Goal: Information Seeking & Learning: Learn about a topic

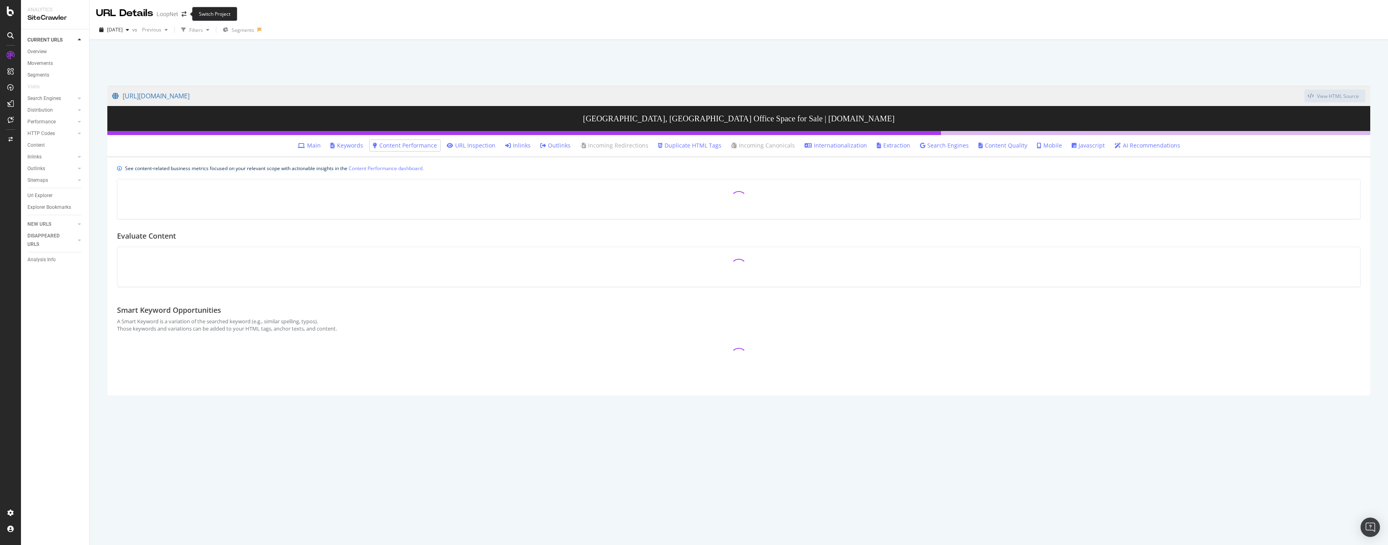
click at [178, 13] on span at bounding box center [183, 14] width 11 height 6
click at [182, 14] on icon "arrow-right-arrow-left" at bounding box center [184, 14] width 5 height 6
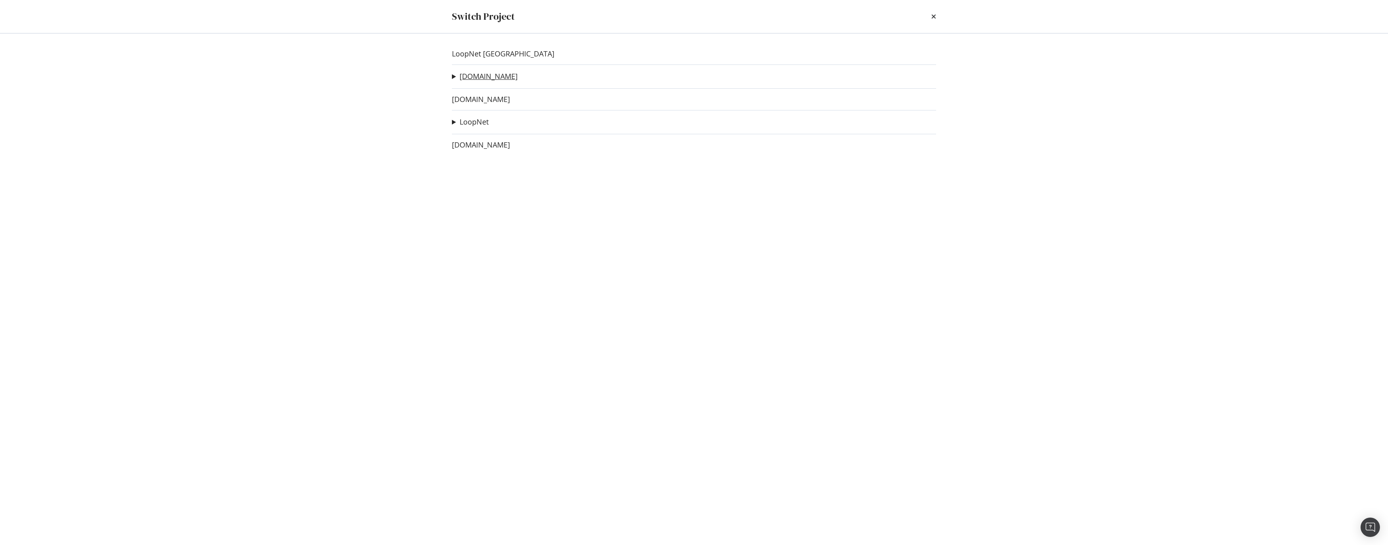
click at [483, 80] on link "[DOMAIN_NAME]" at bounding box center [489, 76] width 58 height 8
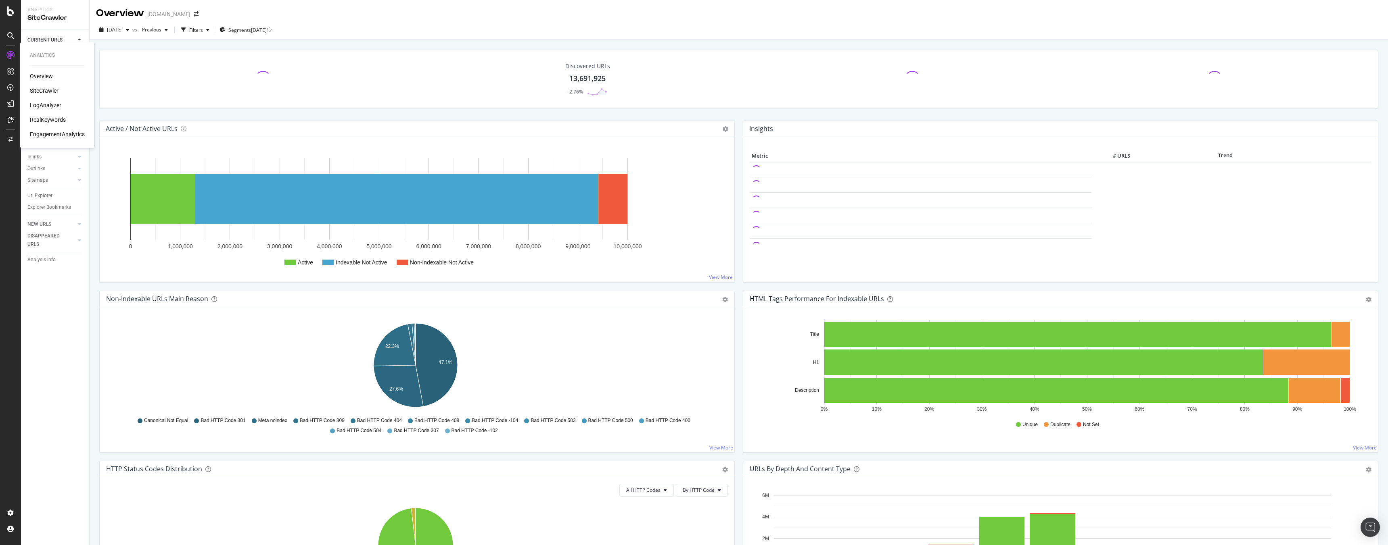
click at [54, 103] on div "LogAnalyzer" at bounding box center [45, 105] width 31 height 8
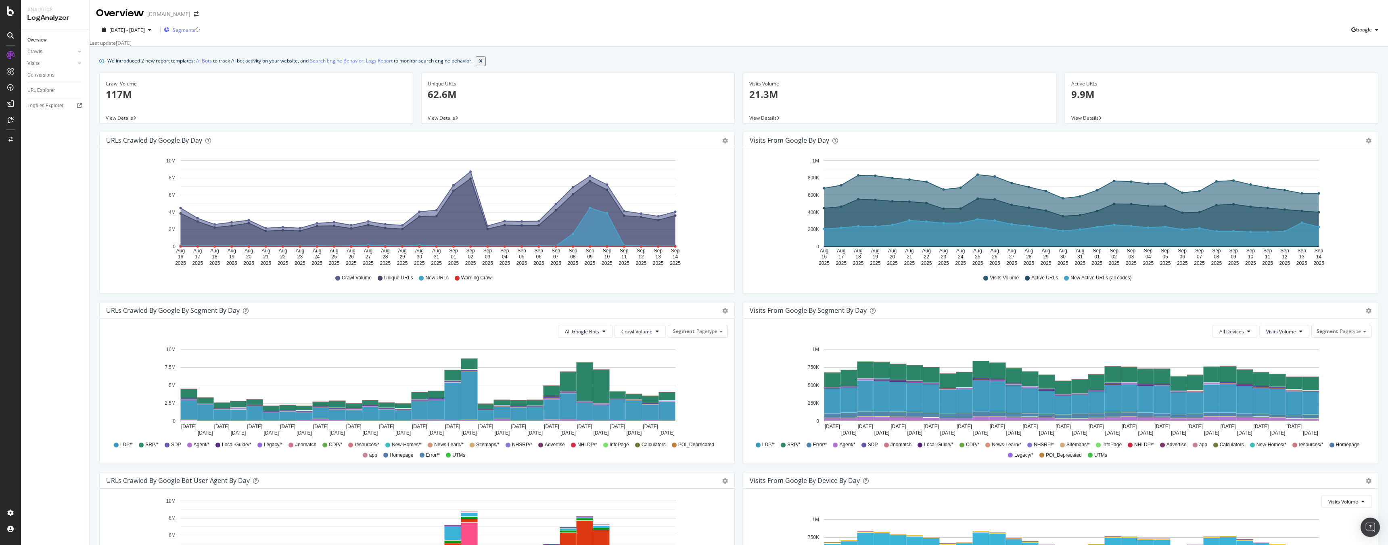
click at [195, 30] on span "Segments" at bounding box center [184, 30] width 23 height 7
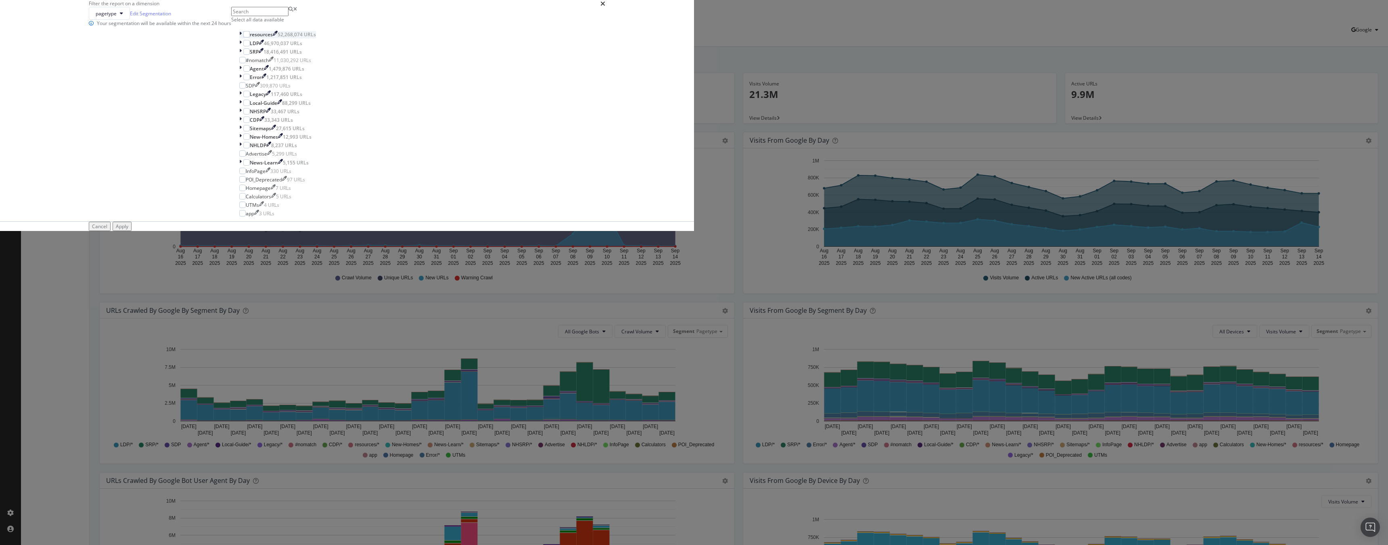
click at [242, 38] on icon "modal" at bounding box center [240, 34] width 2 height 7
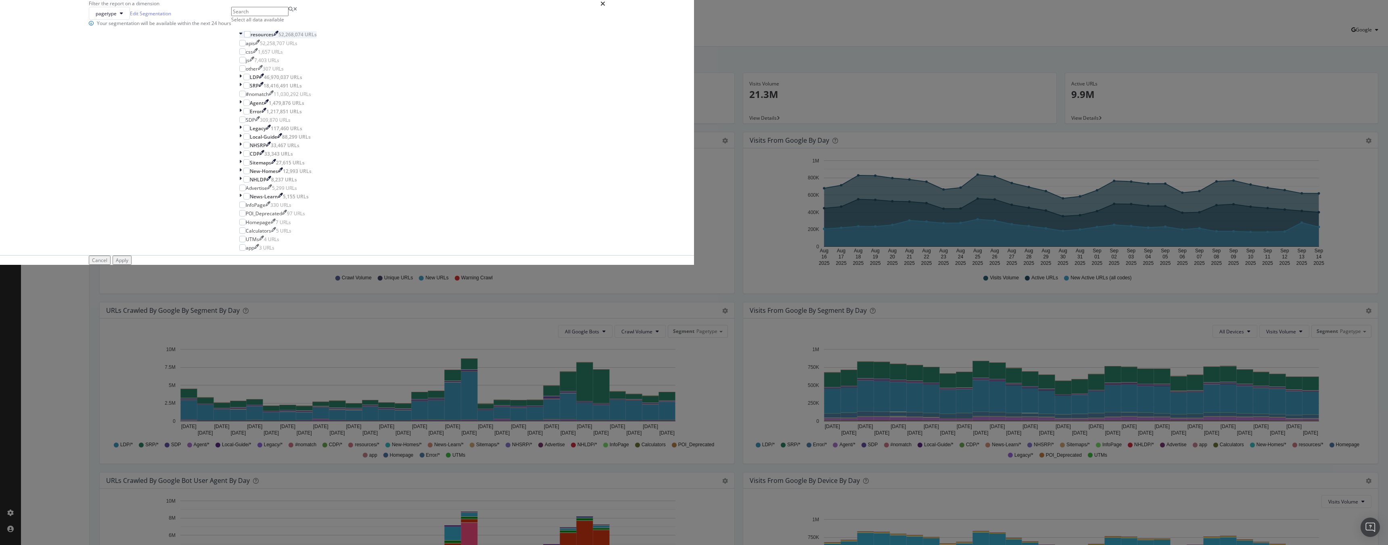
click at [242, 38] on icon "modal" at bounding box center [240, 34] width 3 height 7
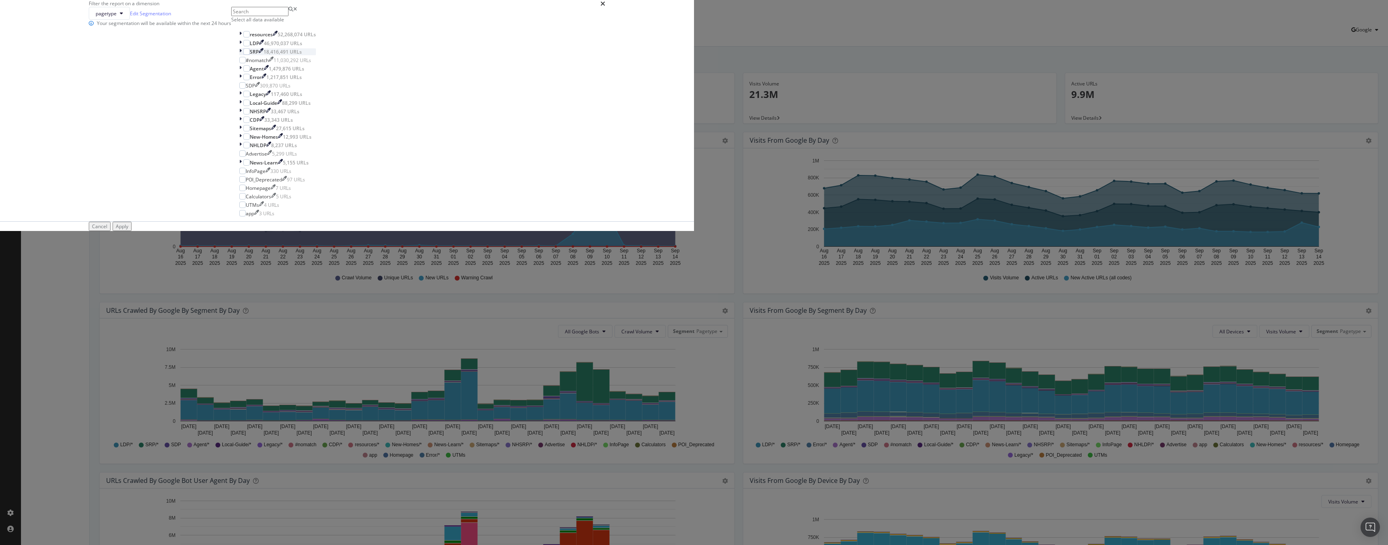
click at [242, 55] on icon "modal" at bounding box center [240, 51] width 2 height 7
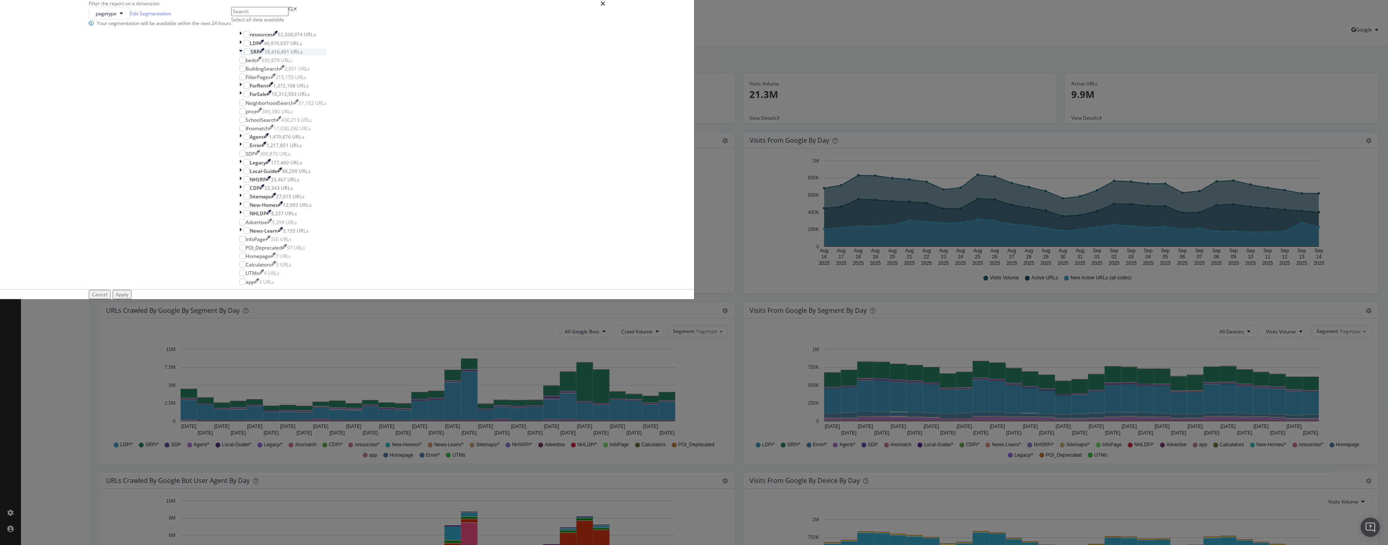
click at [242, 55] on icon "modal" at bounding box center [240, 51] width 3 height 7
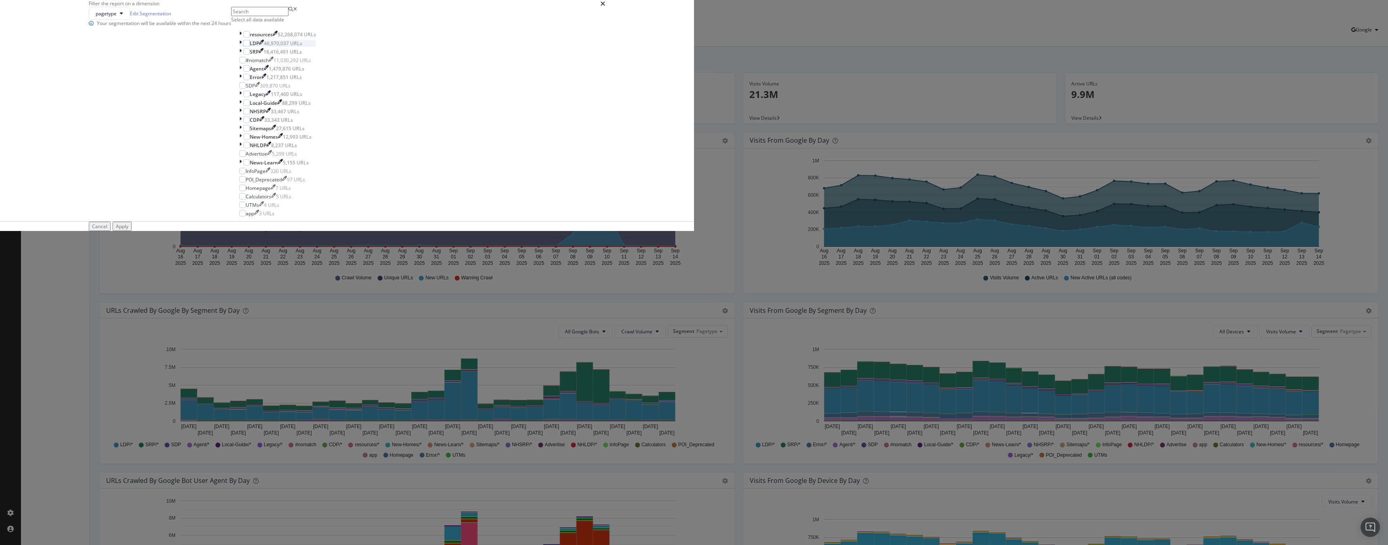
click at [243, 47] on div "modal" at bounding box center [241, 43] width 4 height 7
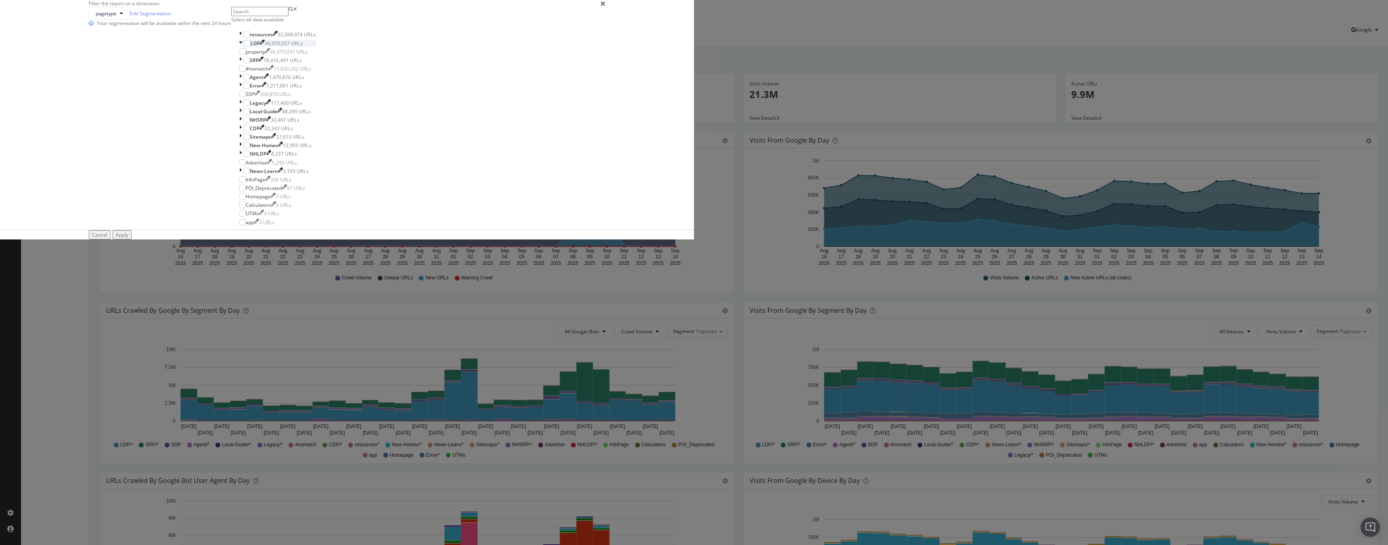
click at [242, 47] on icon "modal" at bounding box center [240, 43] width 3 height 7
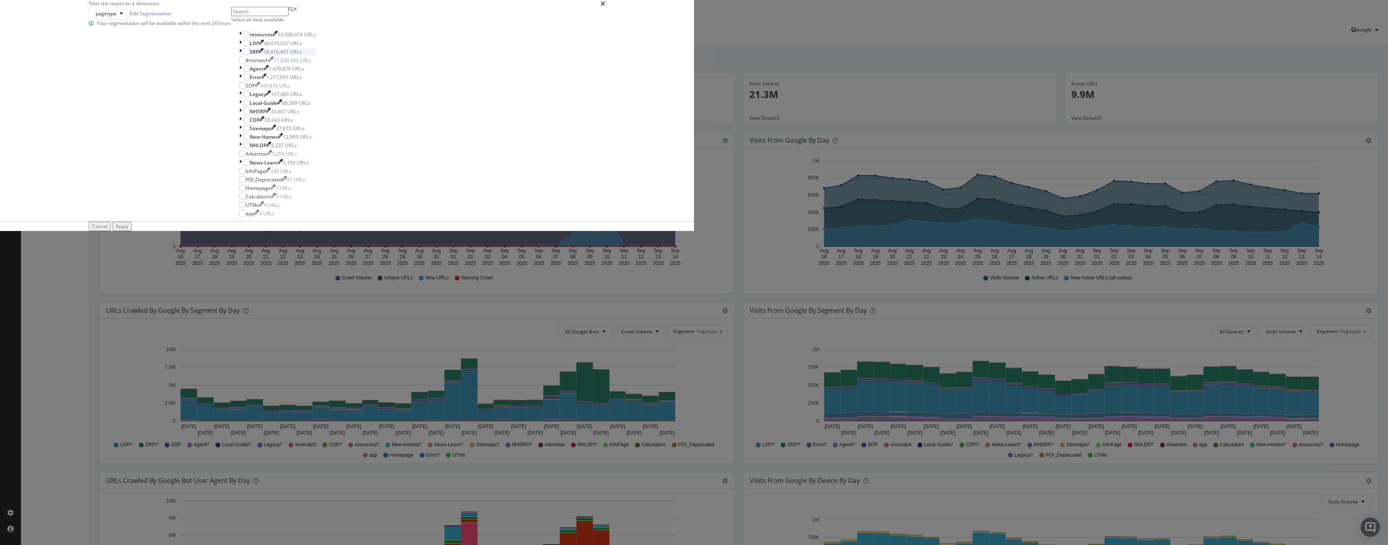
click at [242, 55] on icon "modal" at bounding box center [240, 51] width 2 height 7
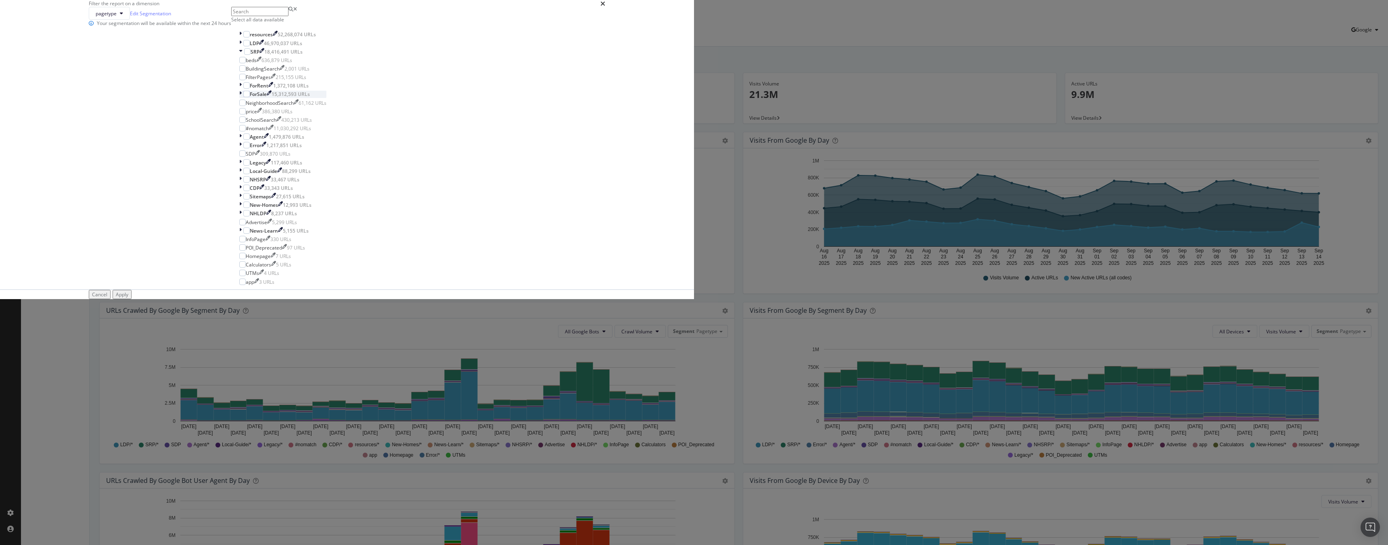
click at [242, 98] on icon "modal" at bounding box center [240, 94] width 2 height 7
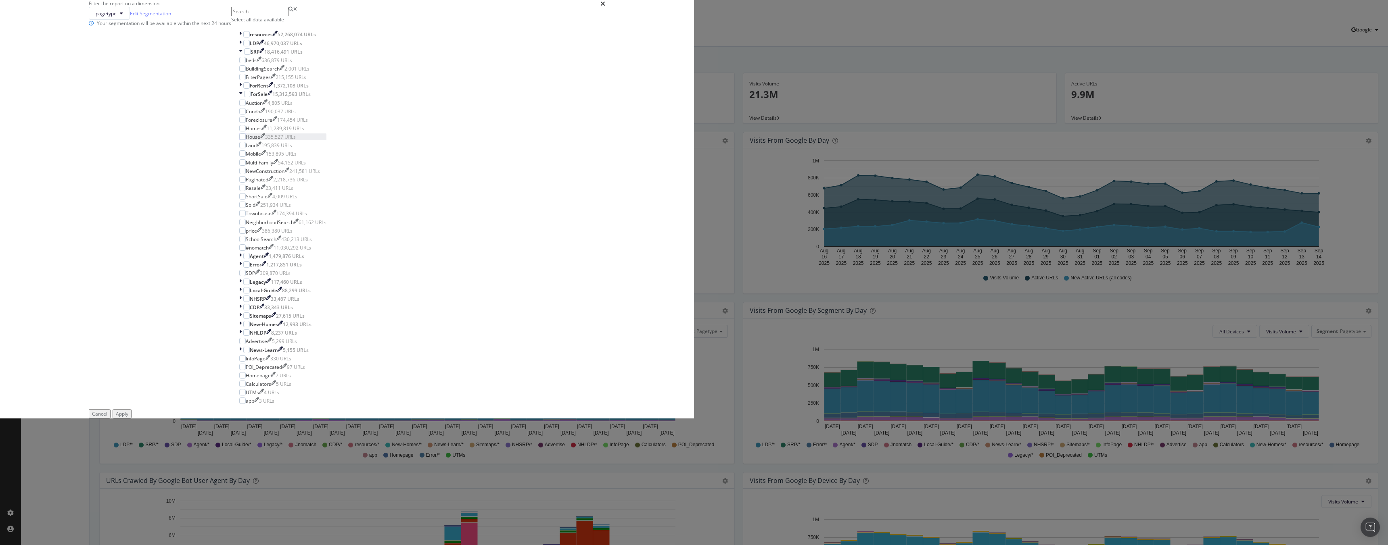
scroll to position [42, 0]
click at [246, 183] on div "modal" at bounding box center [242, 179] width 6 height 6
click at [128, 416] on div "Apply" at bounding box center [122, 414] width 13 height 7
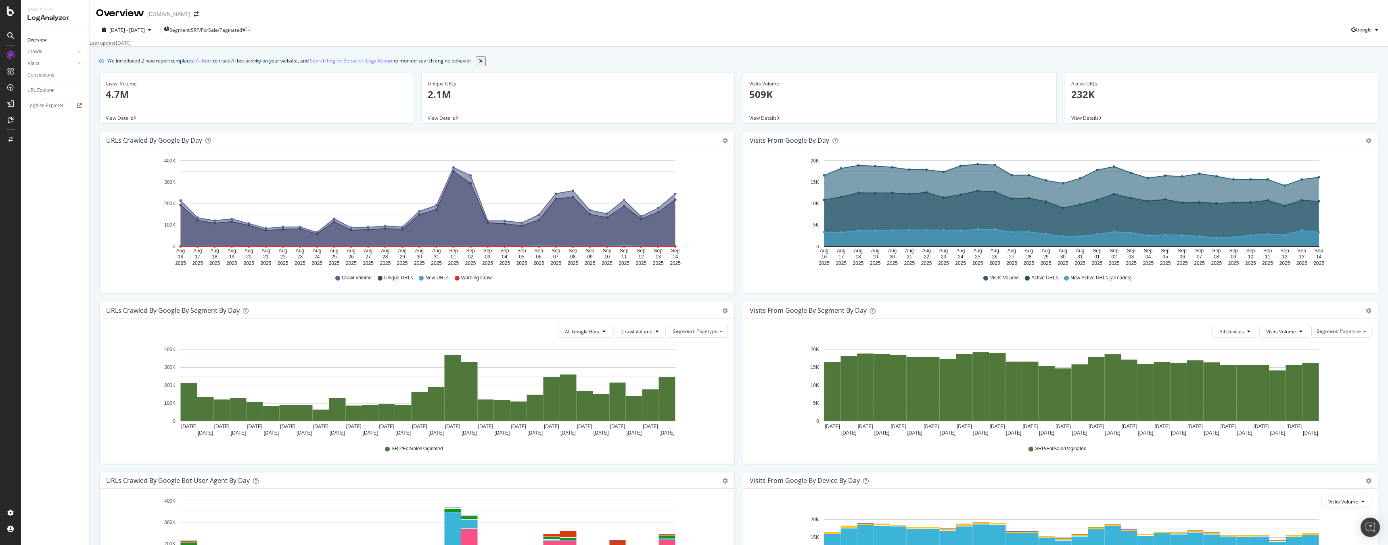
click at [440, 121] on span "View Details" at bounding box center [441, 118] width 27 height 7
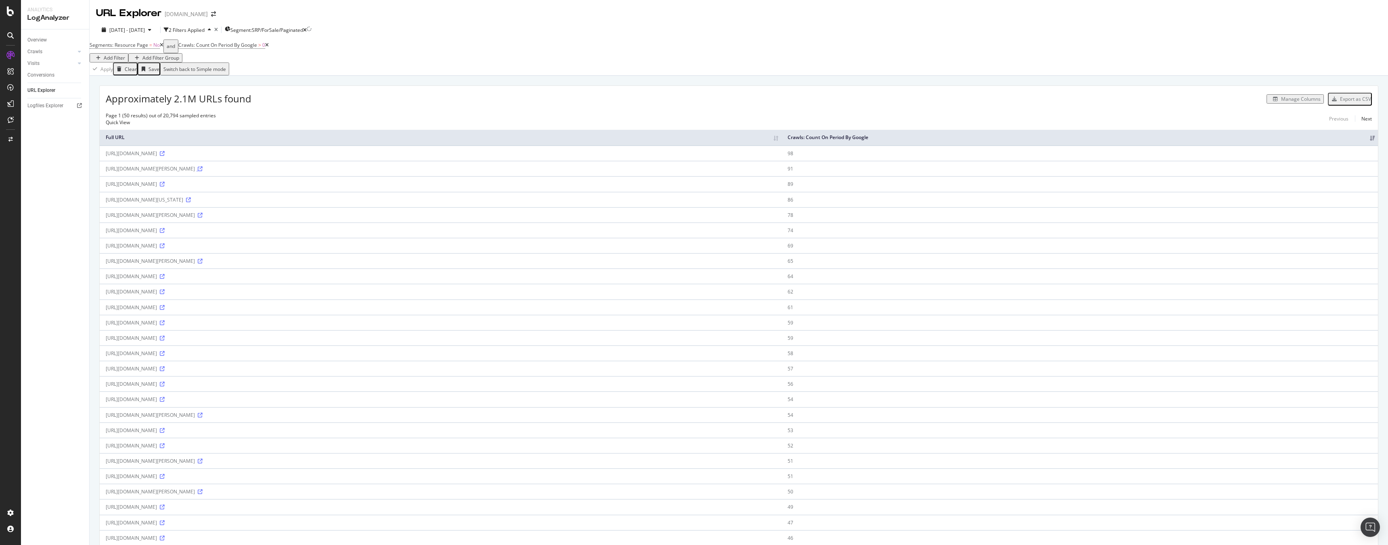
click at [203, 170] on icon at bounding box center [200, 169] width 5 height 5
click at [165, 154] on icon at bounding box center [162, 153] width 5 height 5
click at [165, 231] on icon at bounding box center [162, 230] width 5 height 5
